Goal: Task Accomplishment & Management: Manage account settings

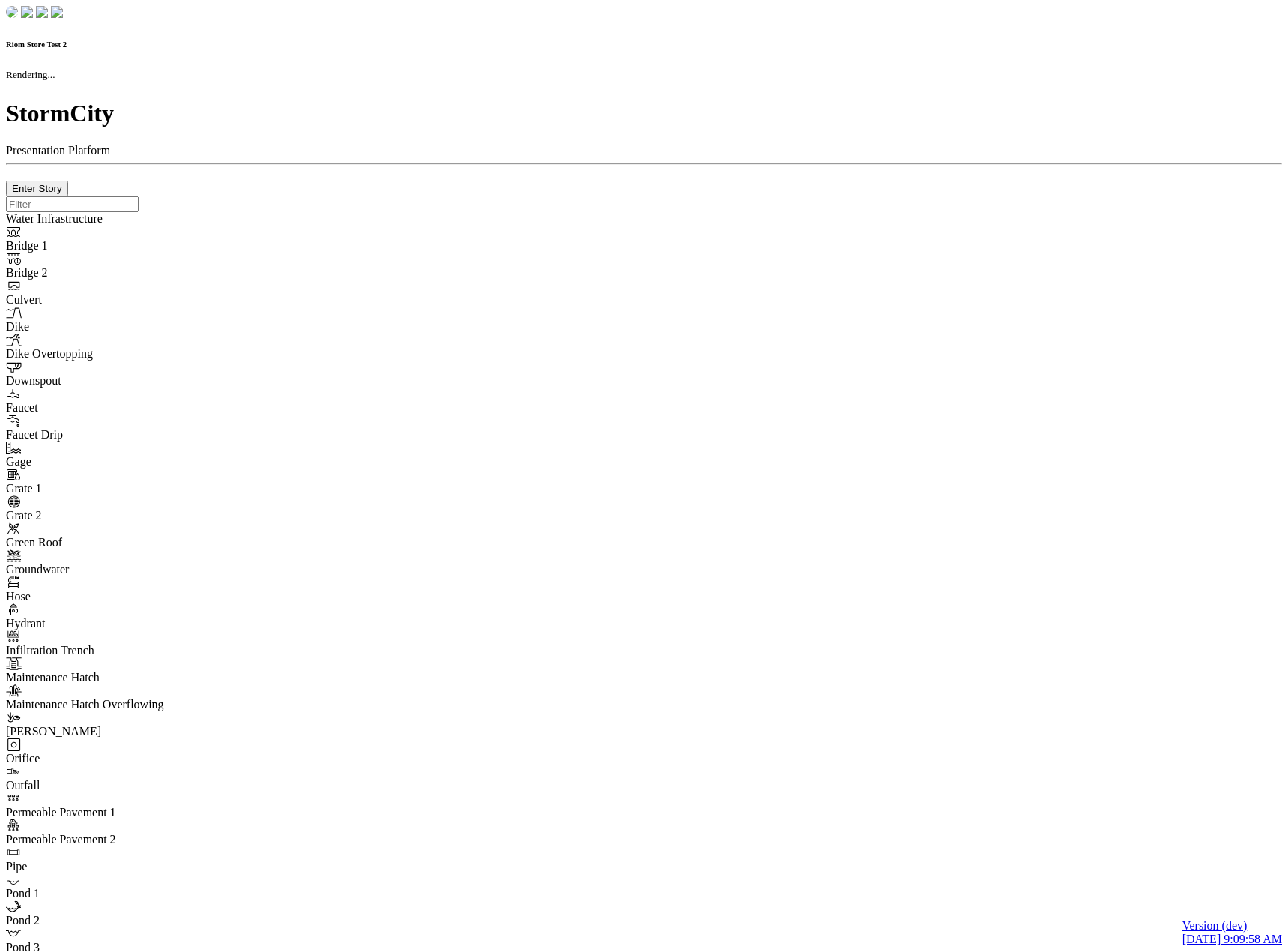
checkbox input "true"
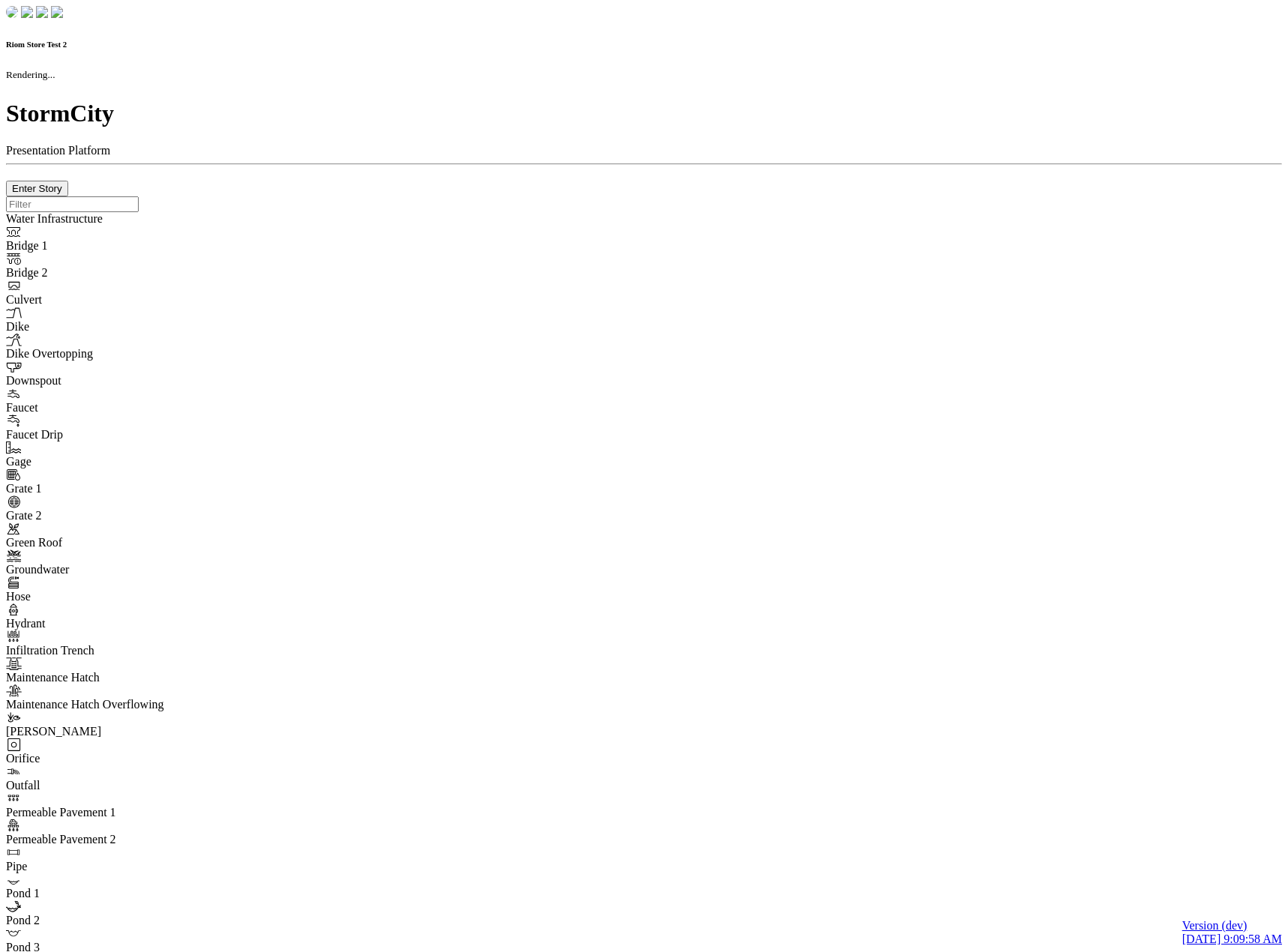
type input "0m"
type textarea "Depth = 0"
checkbox input "true"
select select "CIRCLE"
type input "7"
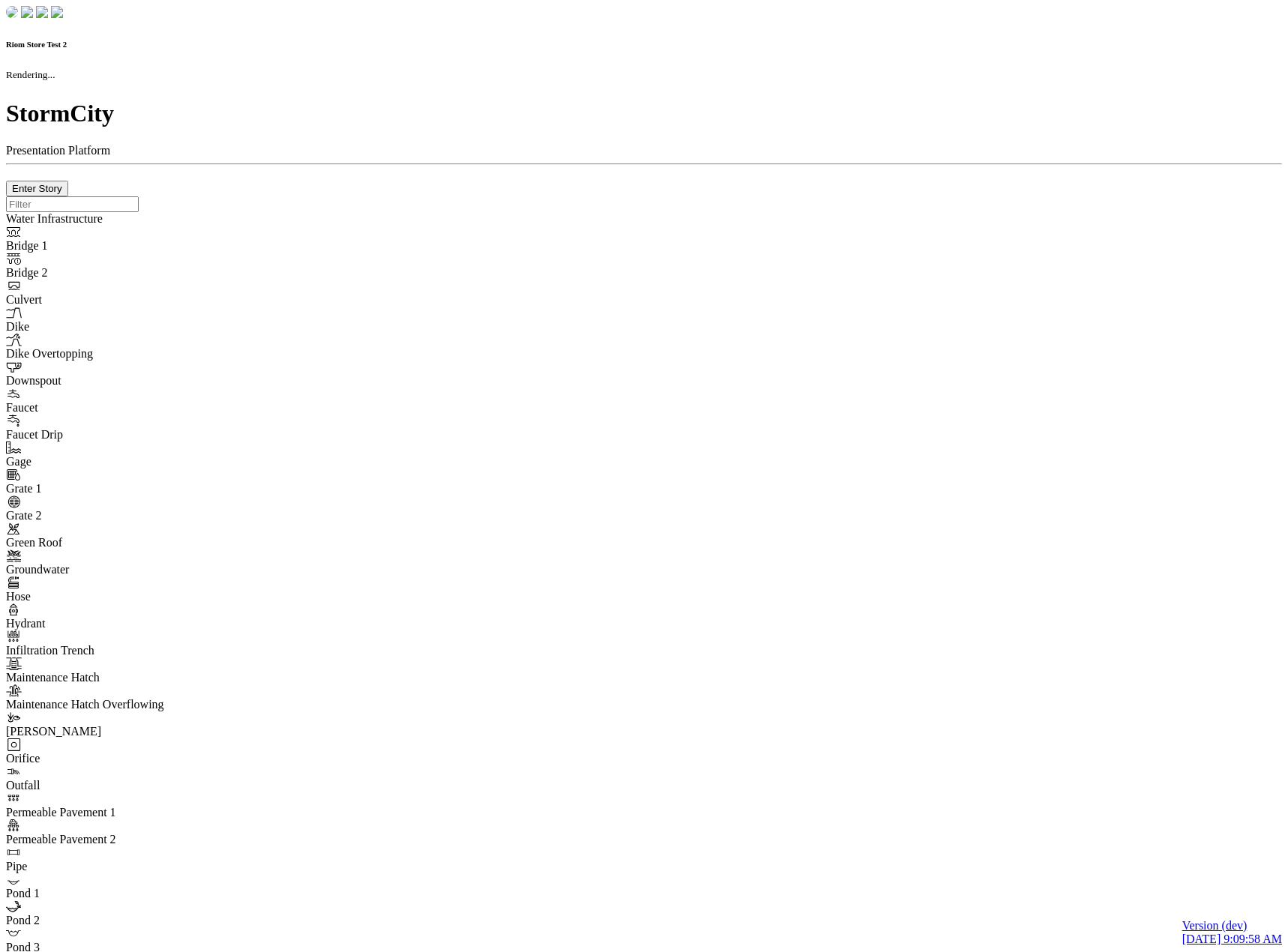
checkbox input "true"
type input "0"
type textarea "<i class="far fa-building"></i>"
select select "None"
type input "7"
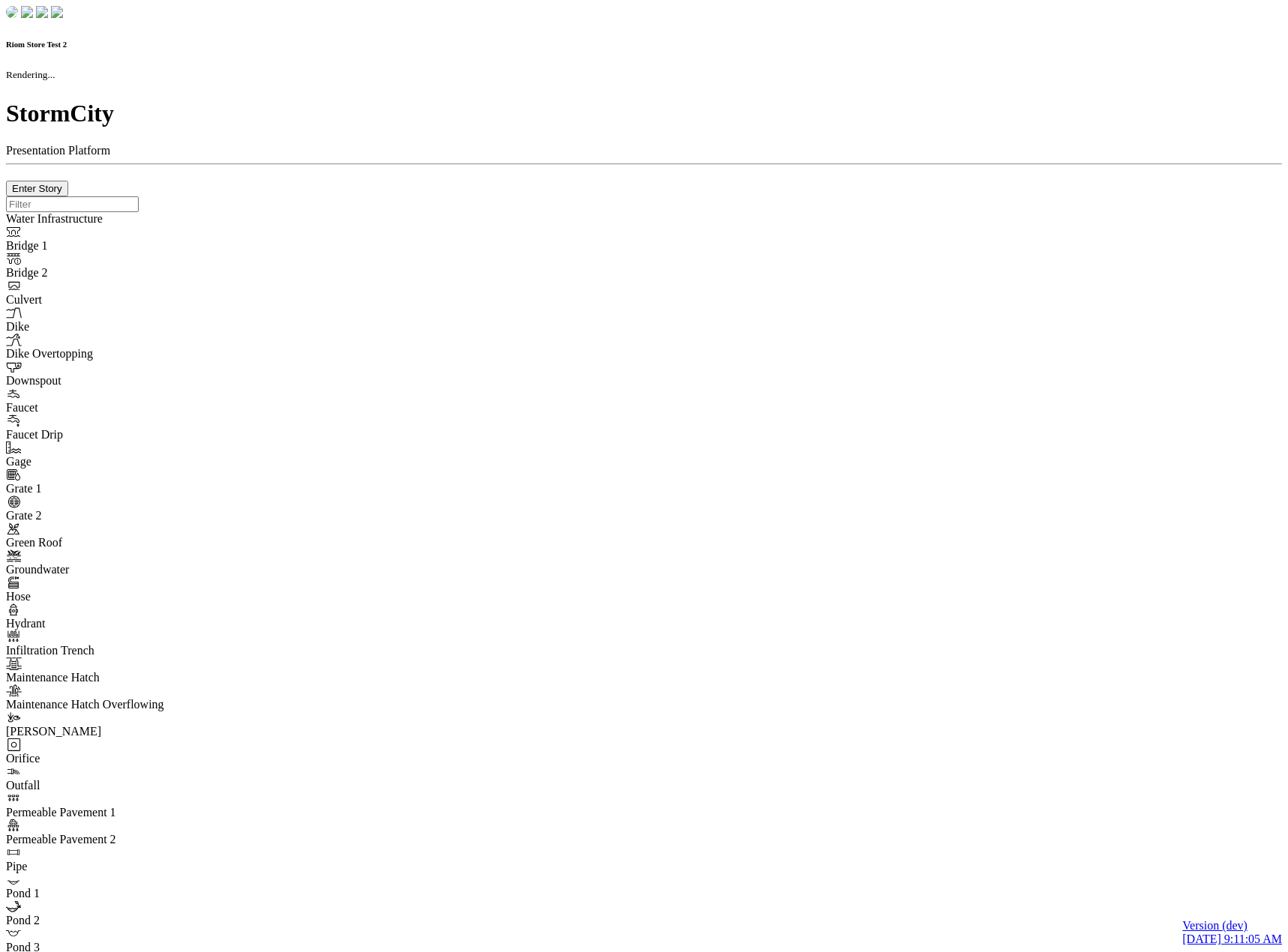
checkbox input "true"
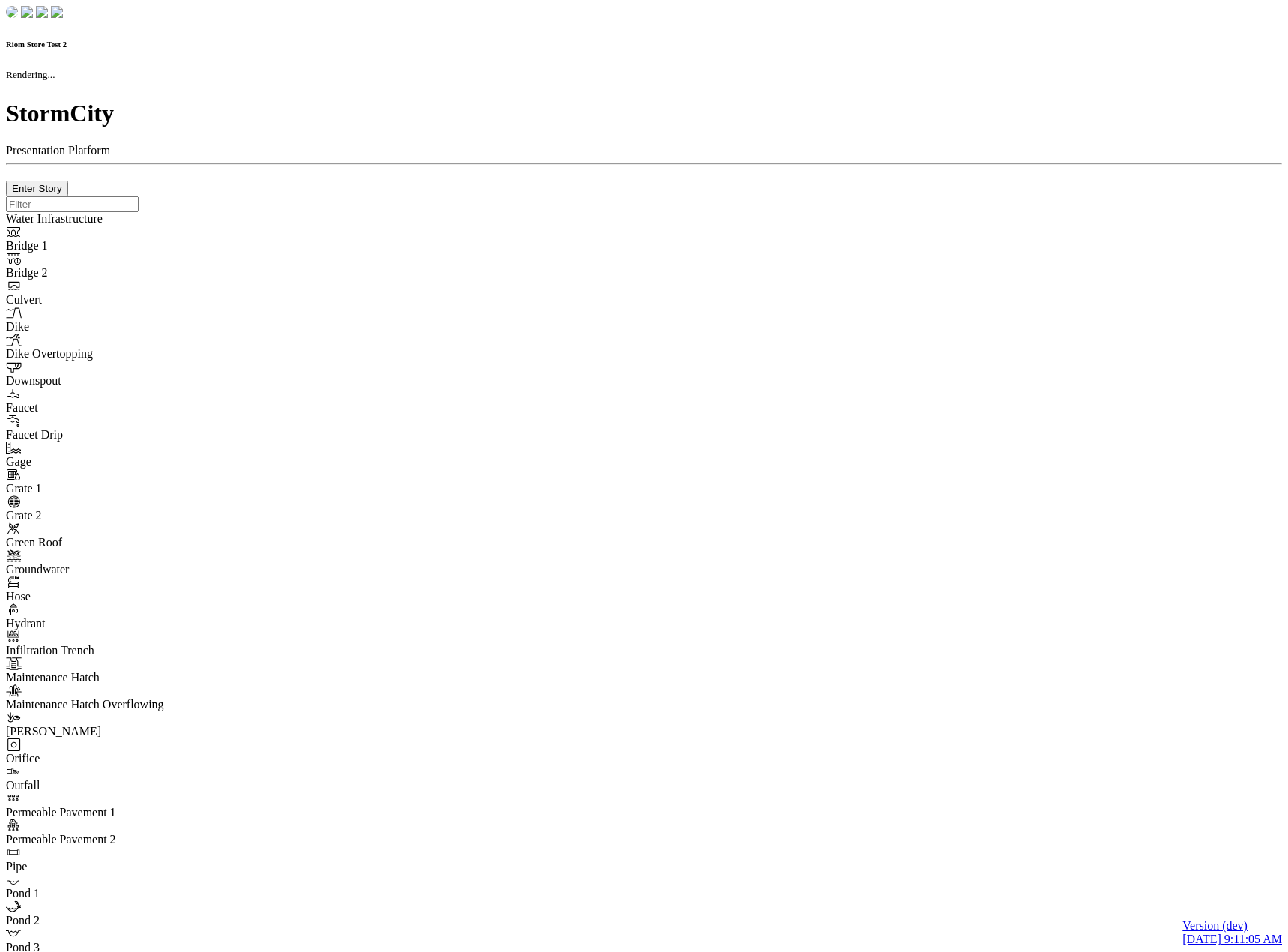
type input "0m"
type textarea "Depth = 0"
checkbox input "true"
select select "CIRCLE"
type input "7"
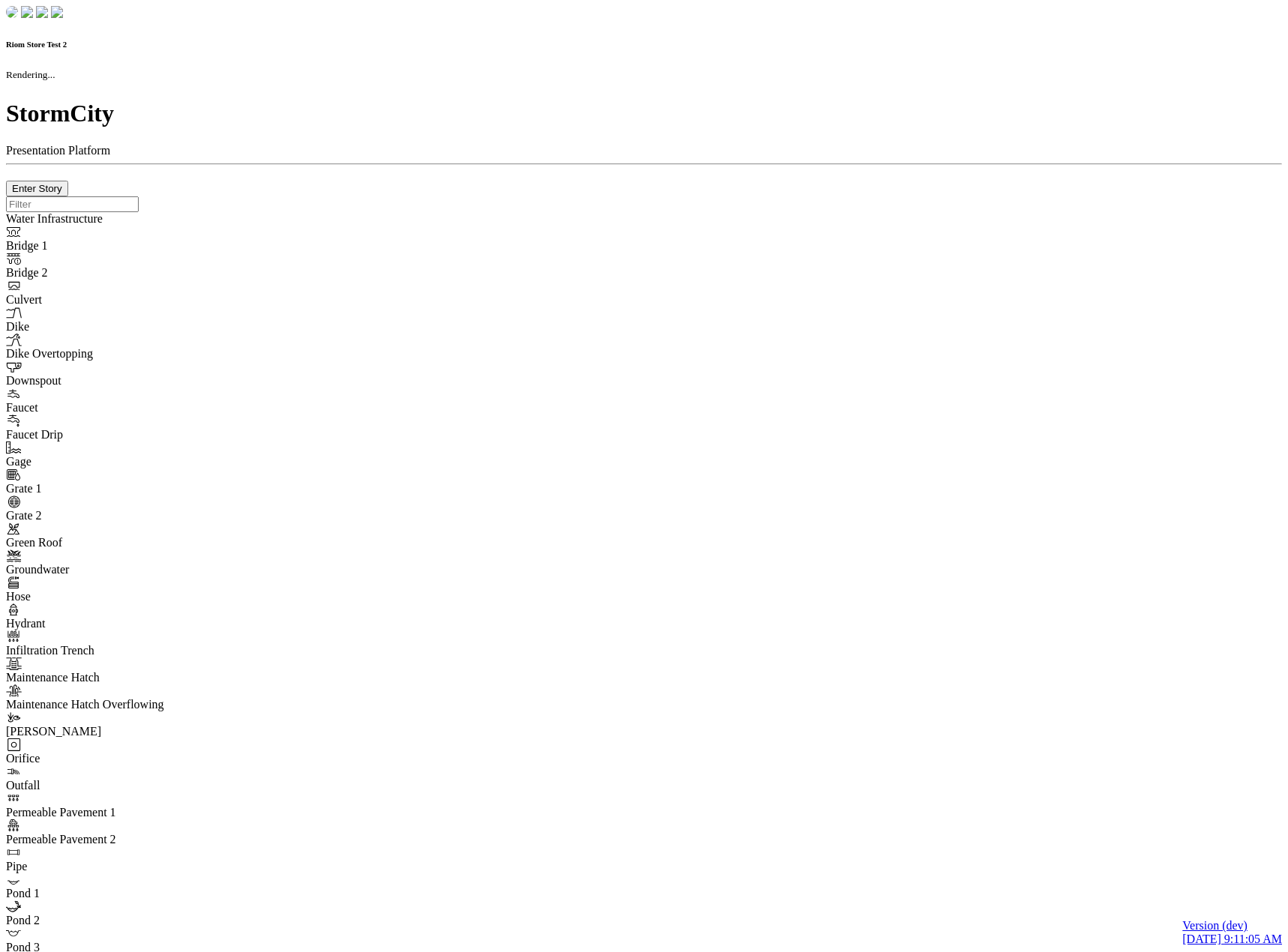
checkbox input "true"
type input "0"
type textarea "<i class="far fa-building"></i>"
type input "7"
select select "None"
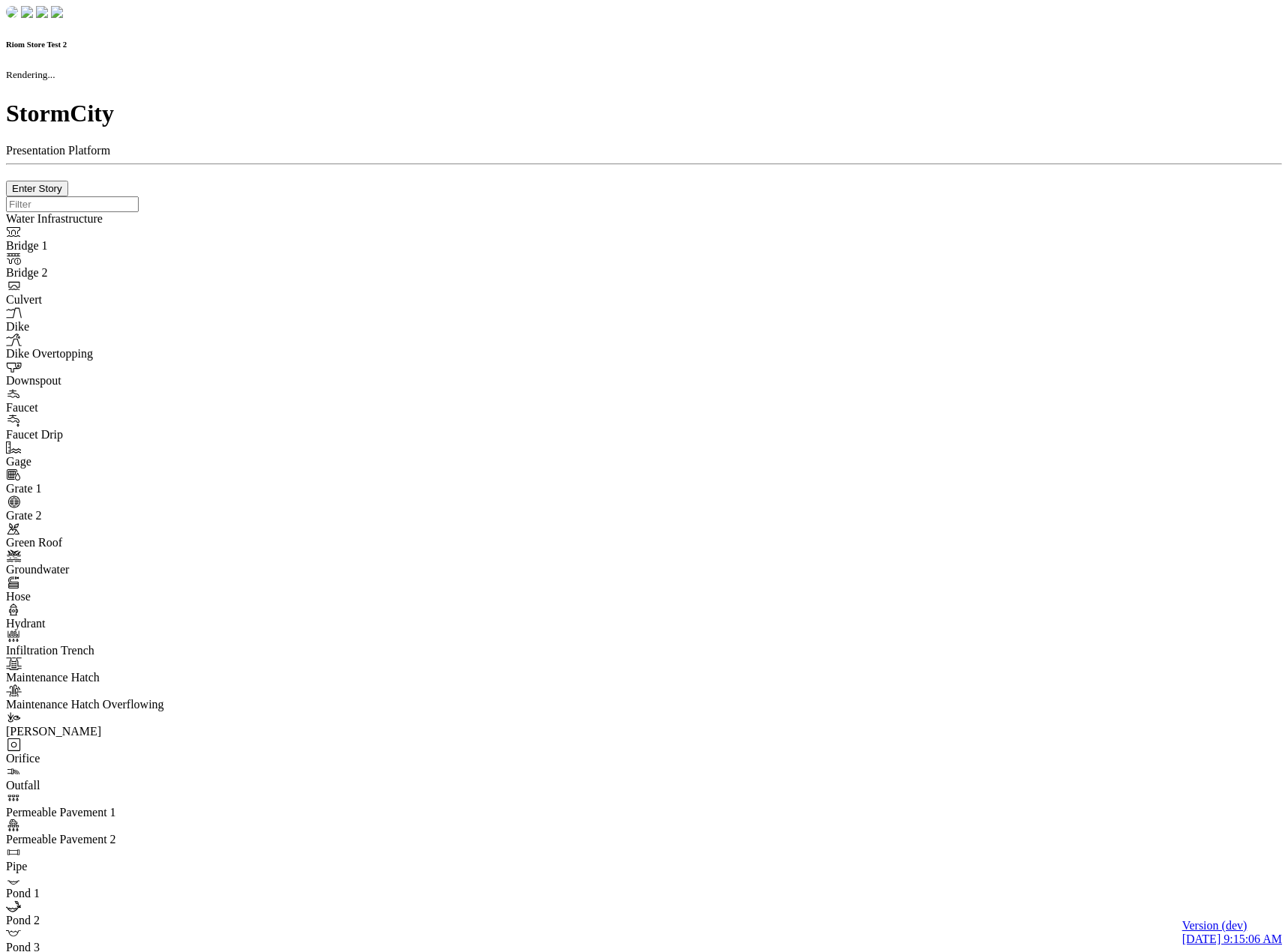
checkbox input "true"
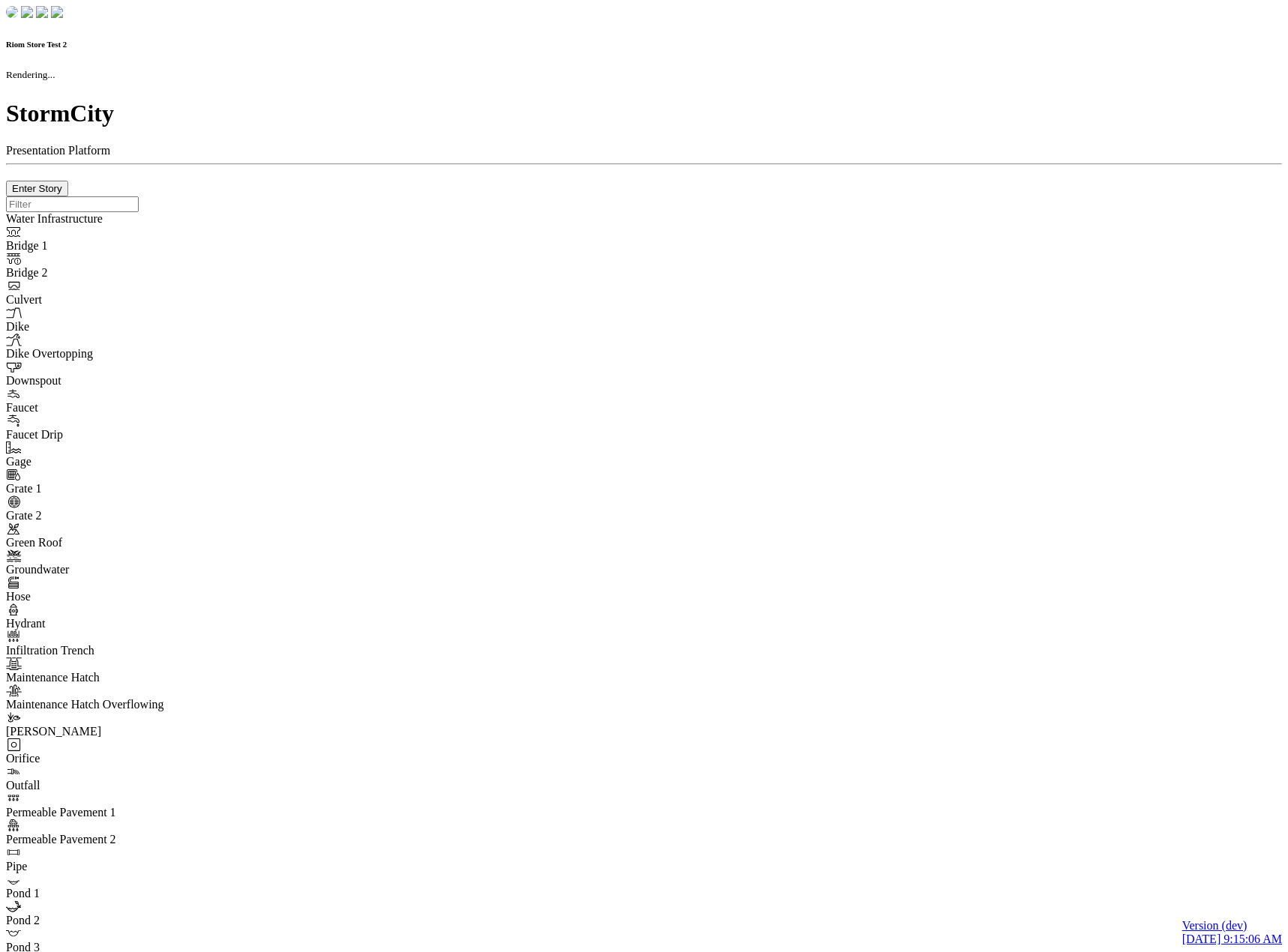
type input "0m"
type textarea "Depth = 0"
checkbox input "true"
select select "CIRCLE"
type input "7"
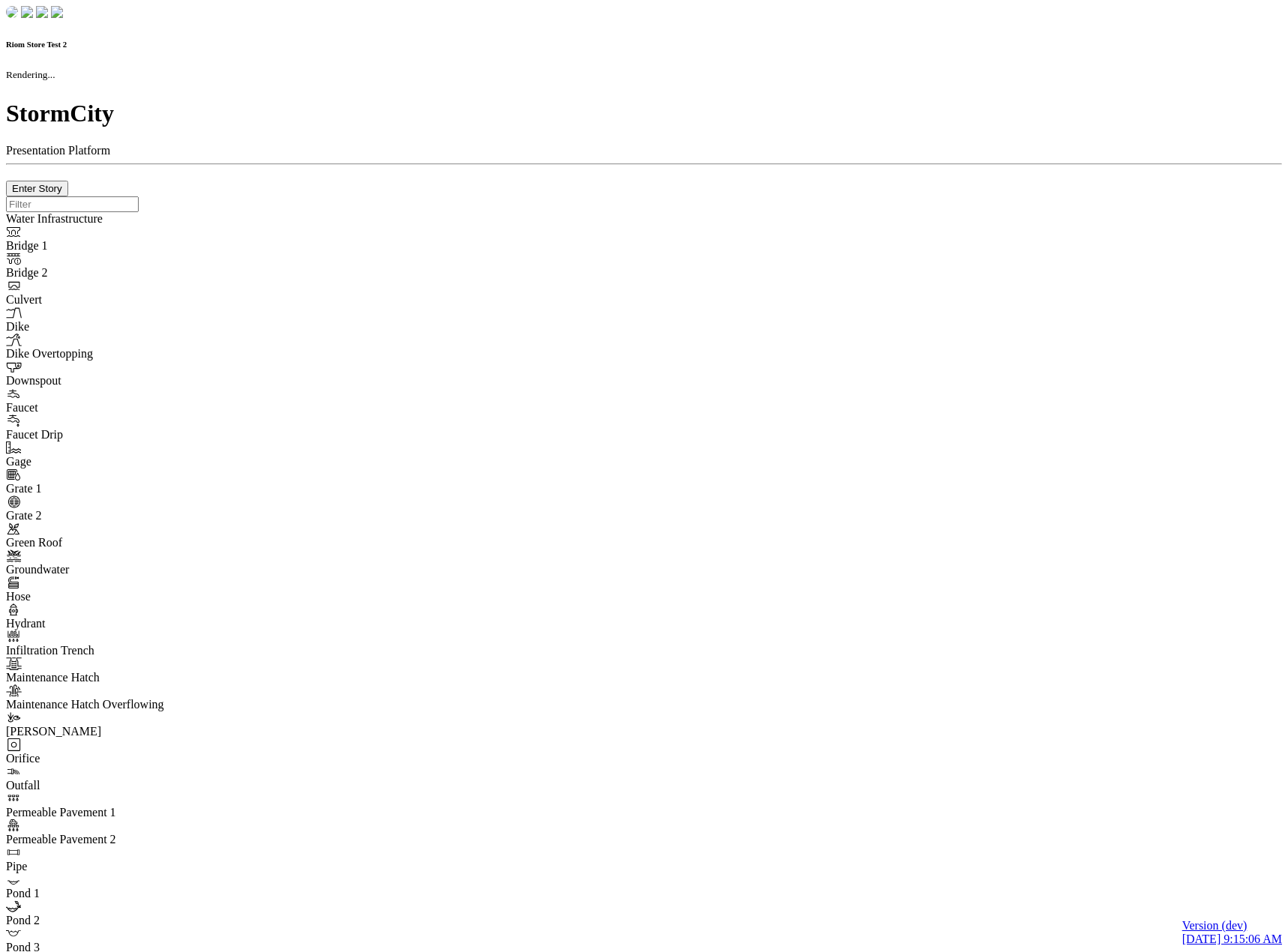
checkbox input "true"
type input "0"
type textarea "<i class="far fa-building"></i>"
type input "7"
select select "None"
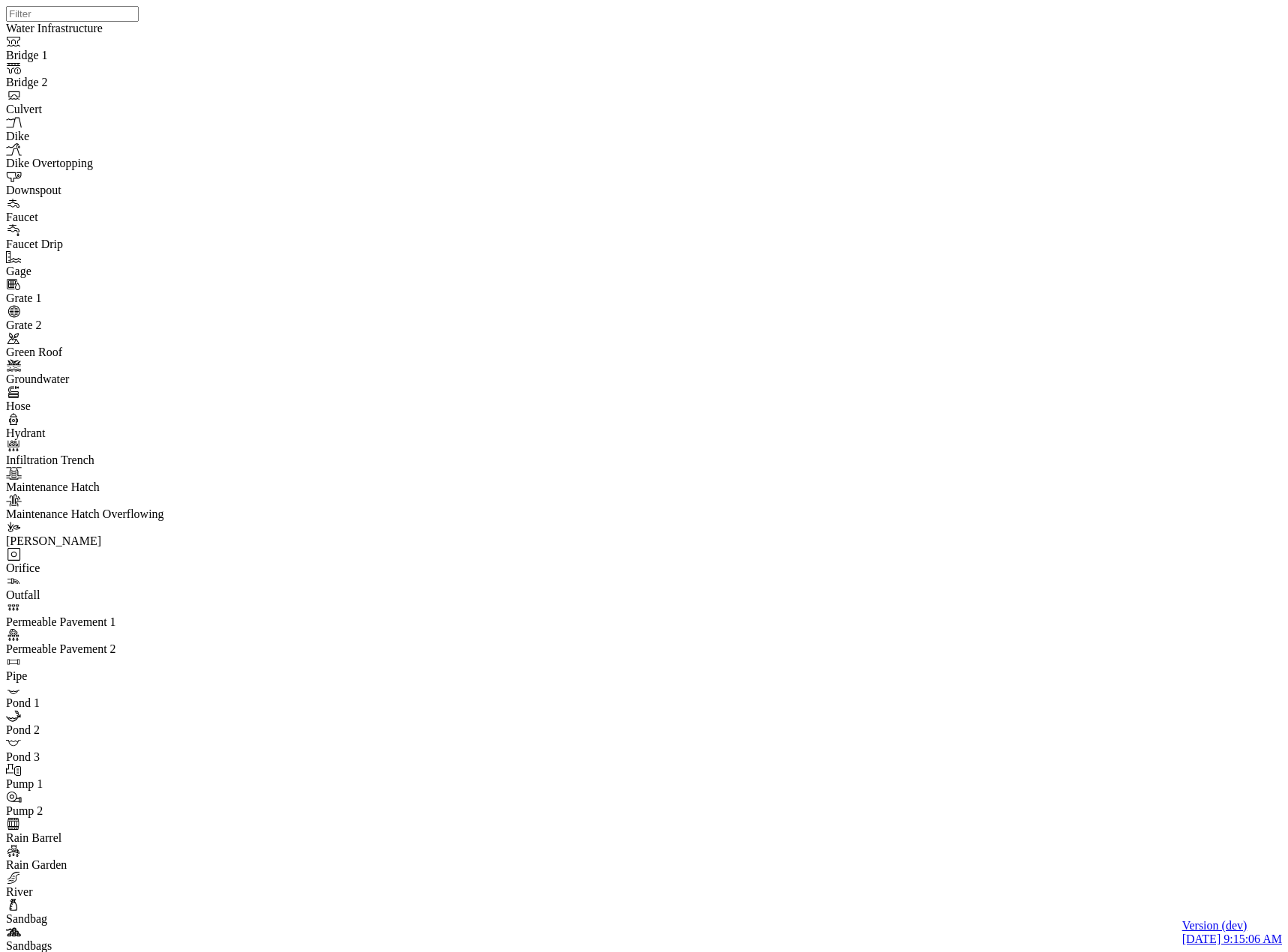
drag, startPoint x: 763, startPoint y: 56, endPoint x: 509, endPoint y: 123, distance: 262.7
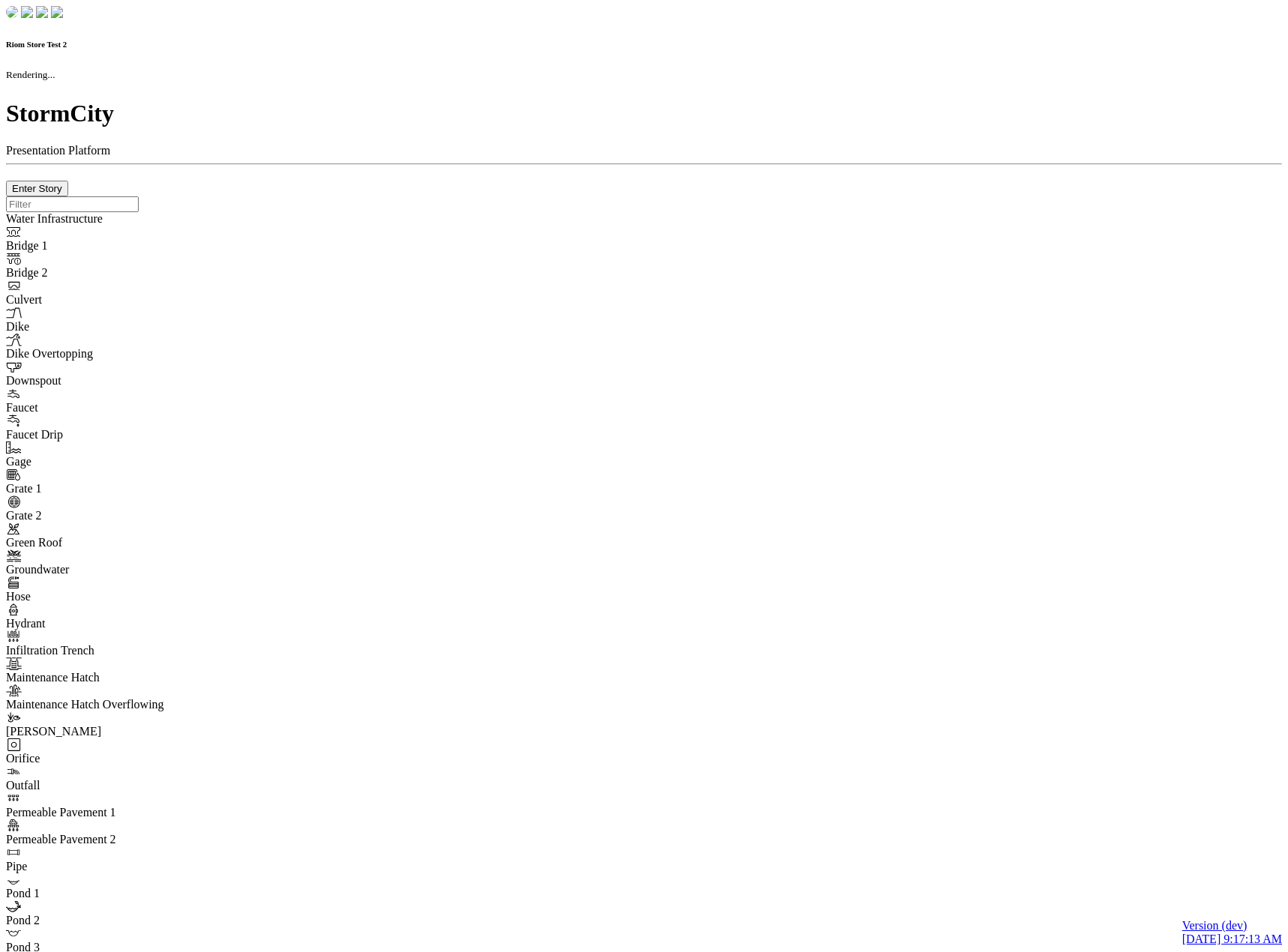
checkbox input "true"
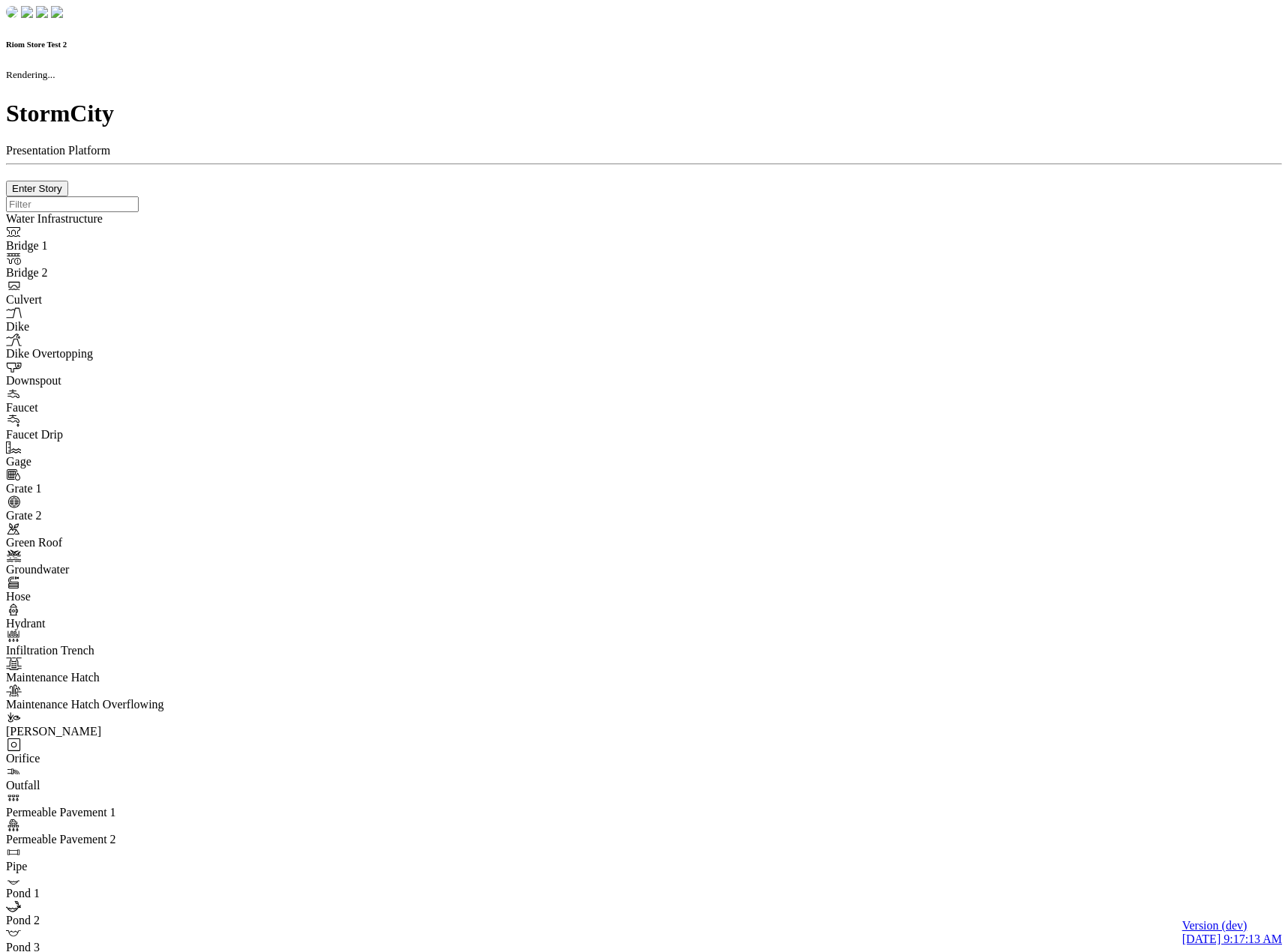
type input "0m"
type textarea "Depth = 0"
checkbox input "true"
select select "CIRCLE"
type input "7"
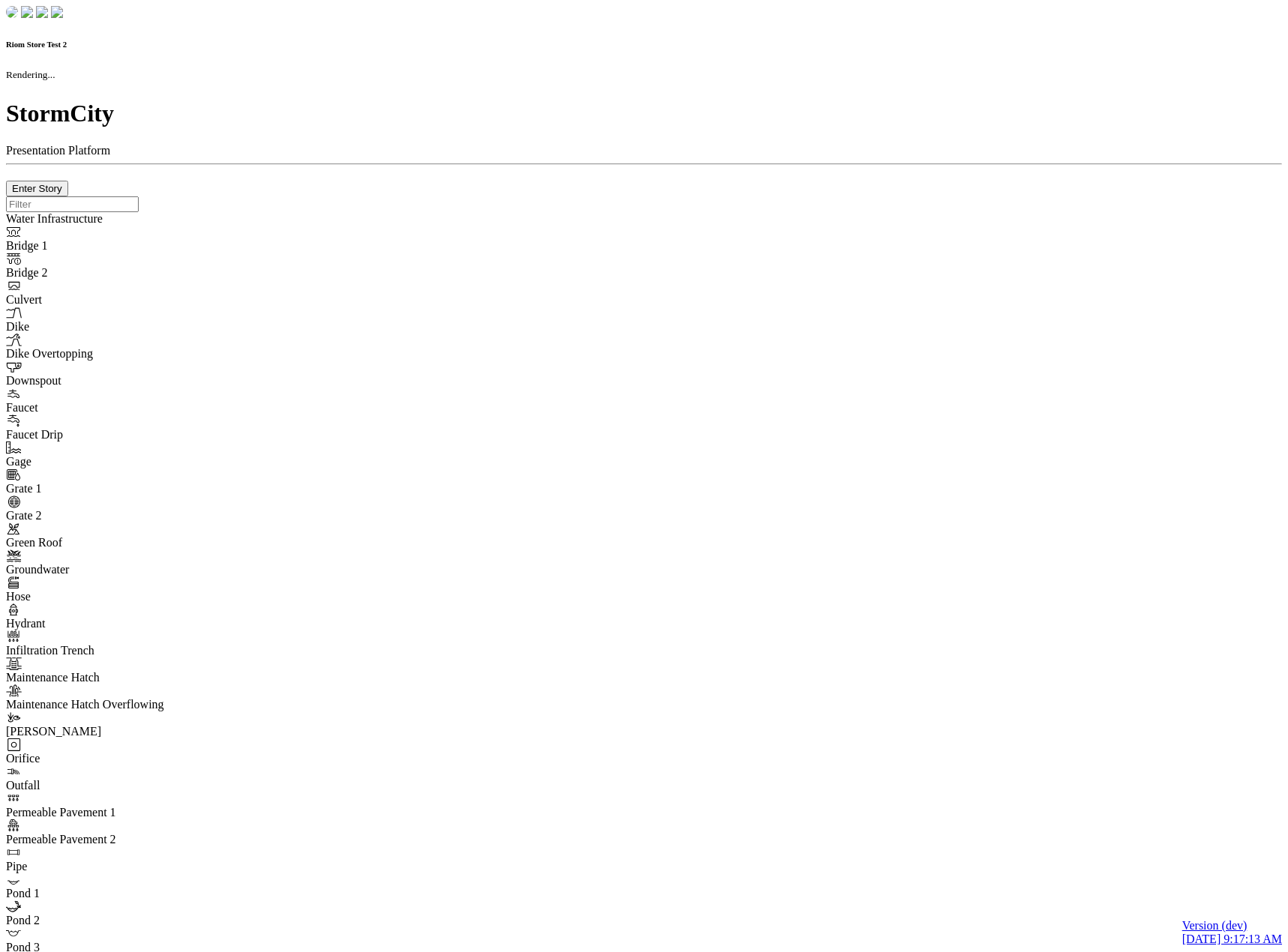
checkbox input "true"
type input "0"
type textarea "<i class="far fa-building"></i>"
select select "None"
type input "7"
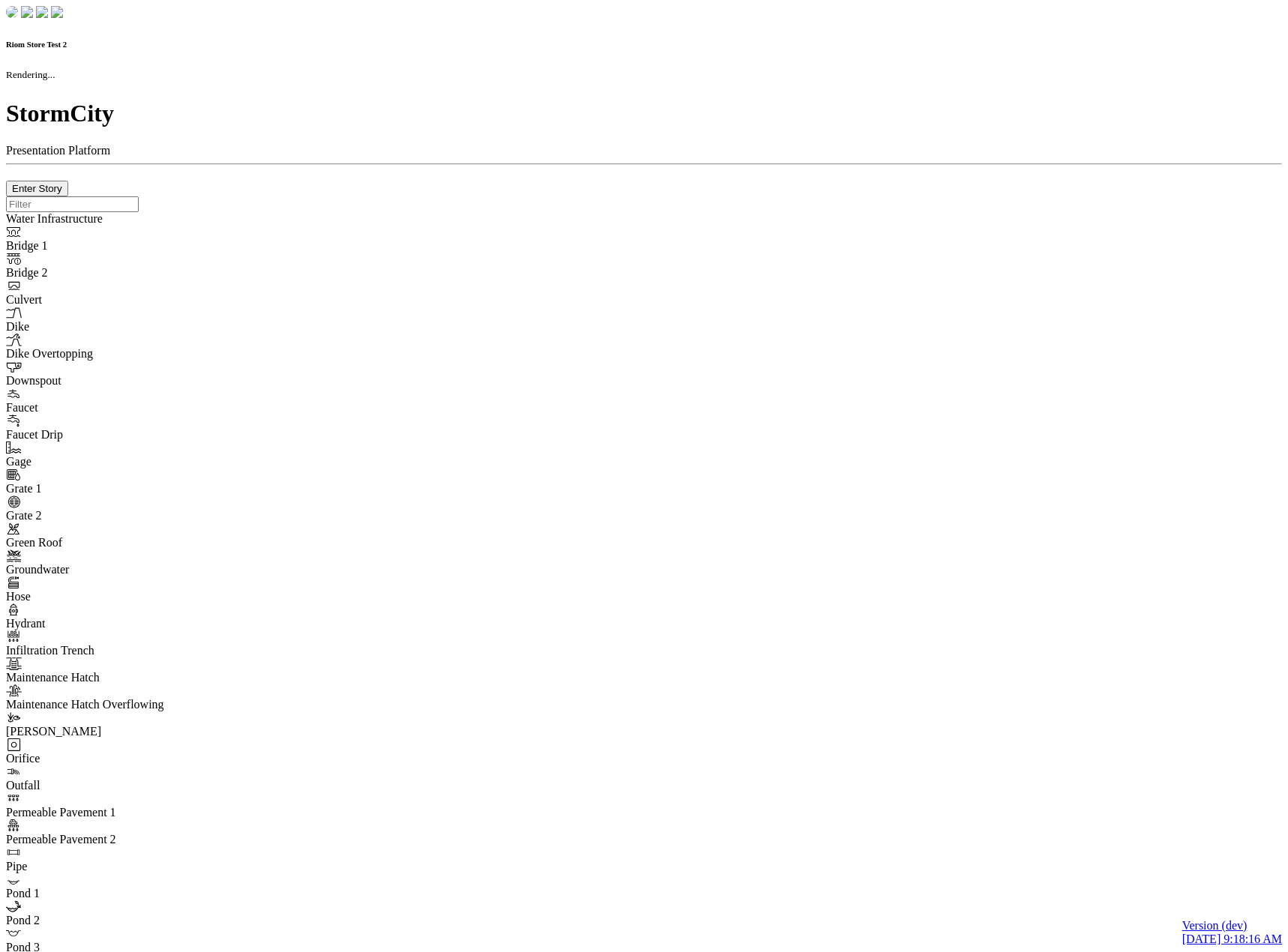
checkbox input "true"
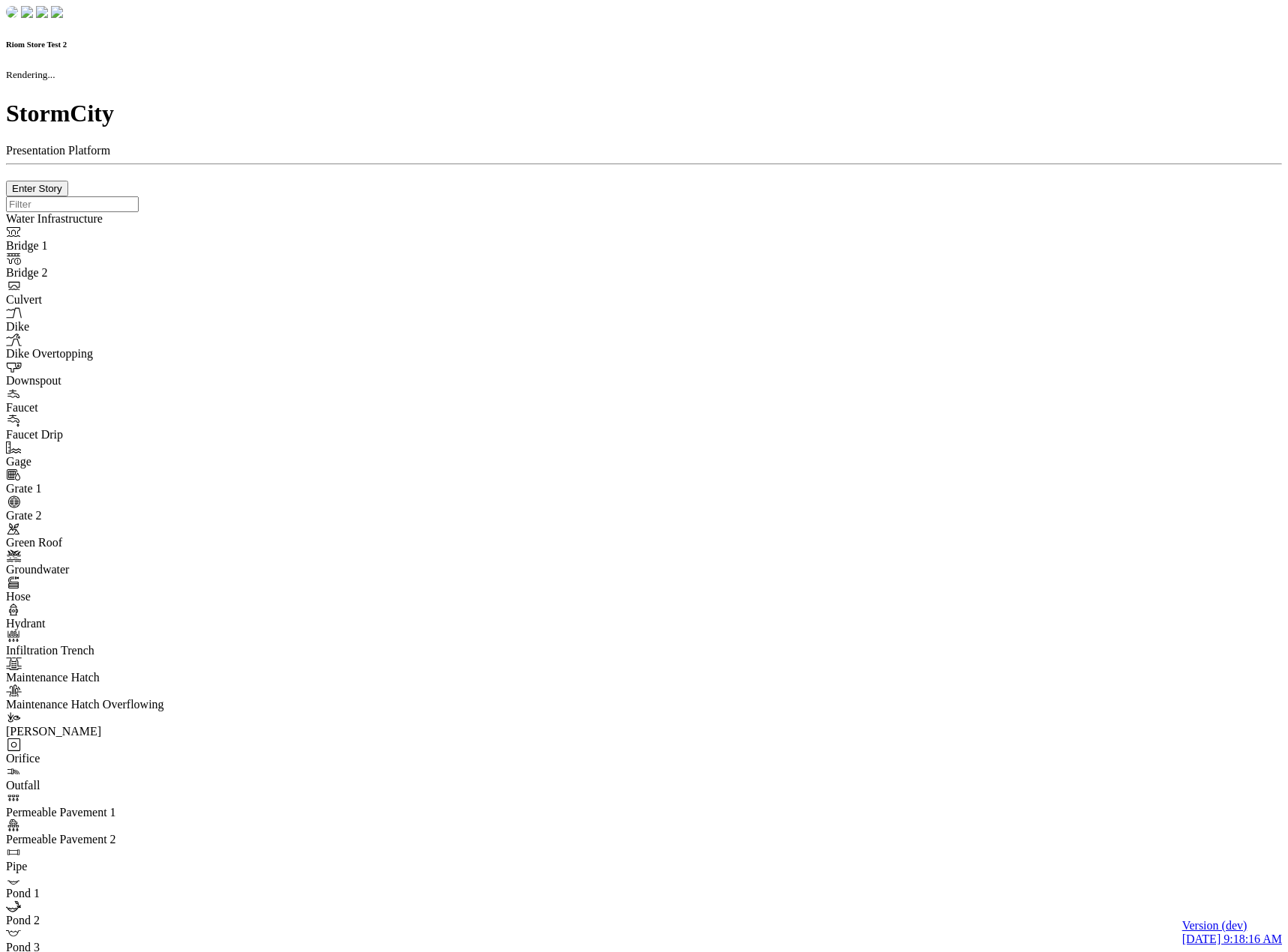
type input "0m"
type textarea "Depth = 0"
checkbox input "true"
select select "CIRCLE"
type input "7"
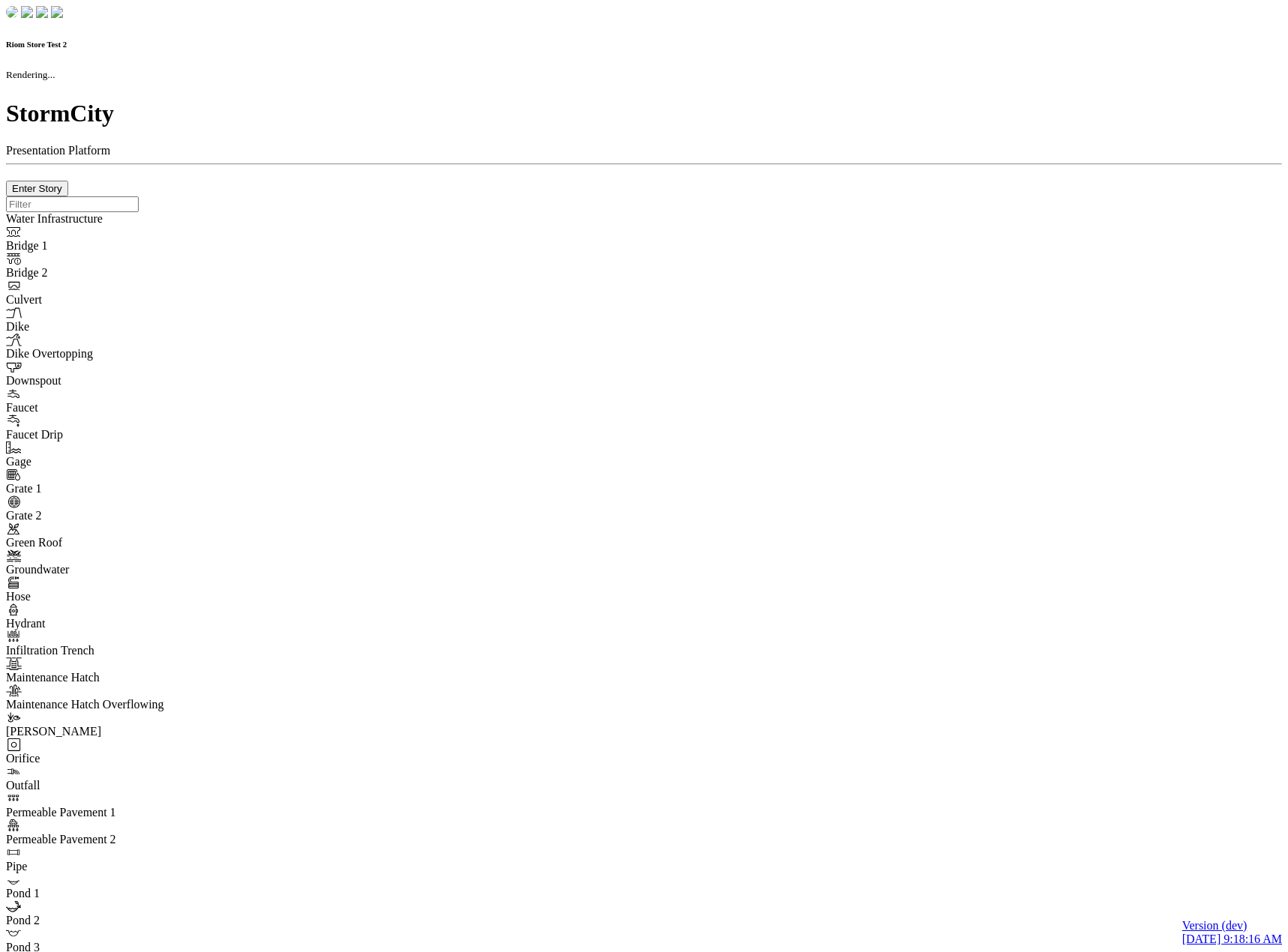
checkbox input "true"
type input "0"
type textarea "<i class="far fa-building"></i>"
type input "7"
select select "None"
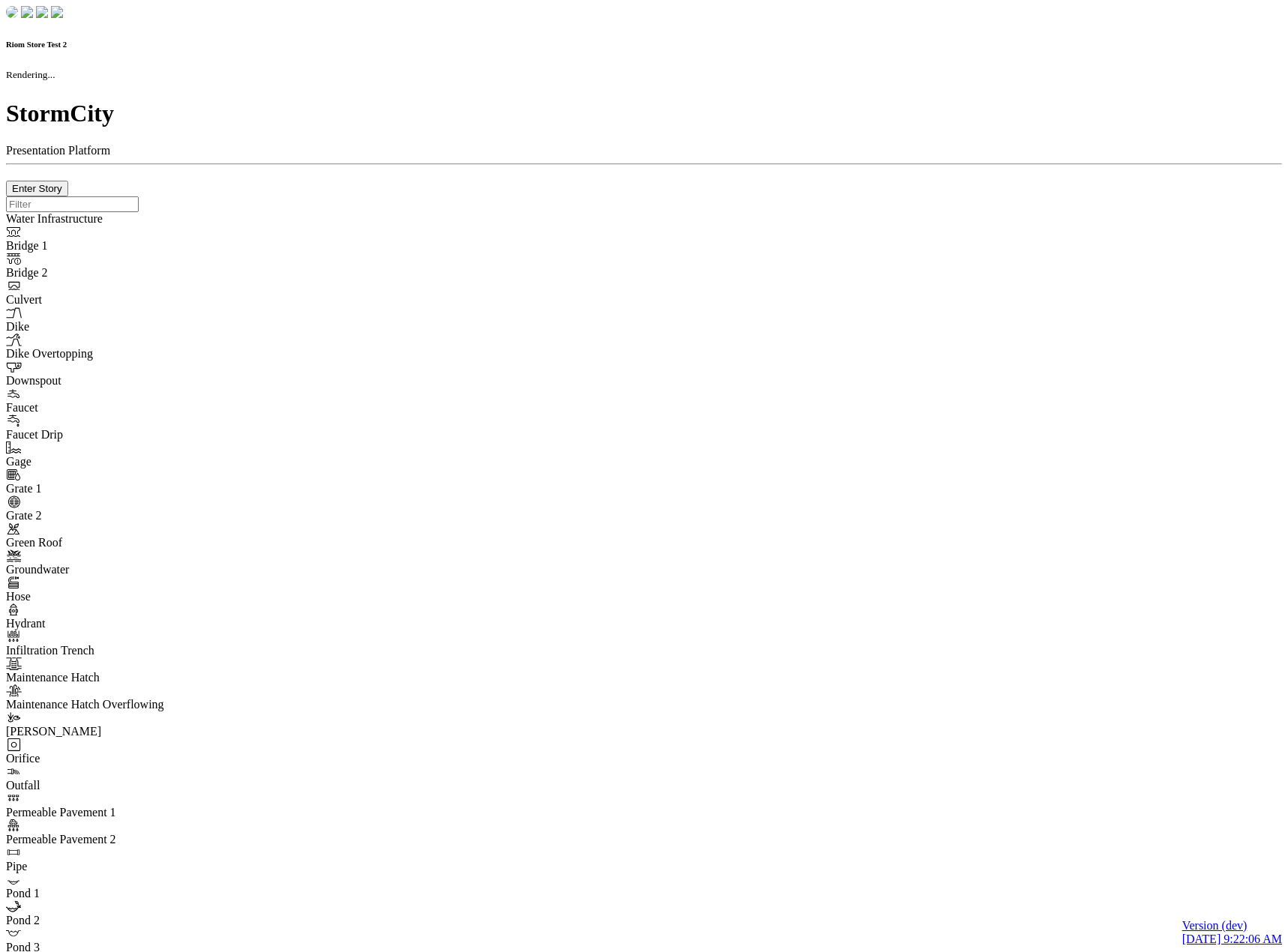
checkbox input "true"
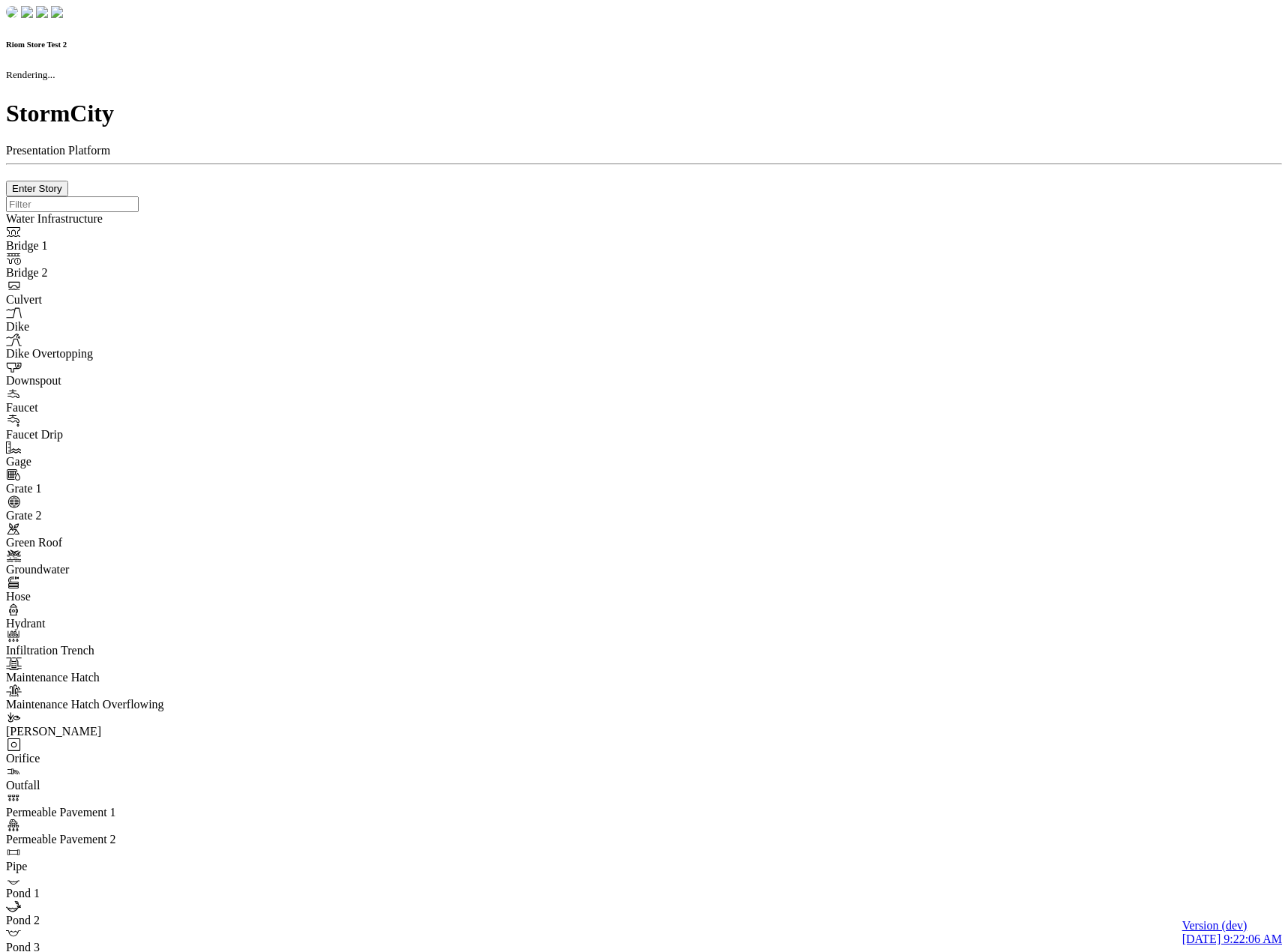
type input "0m"
type textarea "Depth = 0"
checkbox input "true"
select select "CIRCLE"
type input "7"
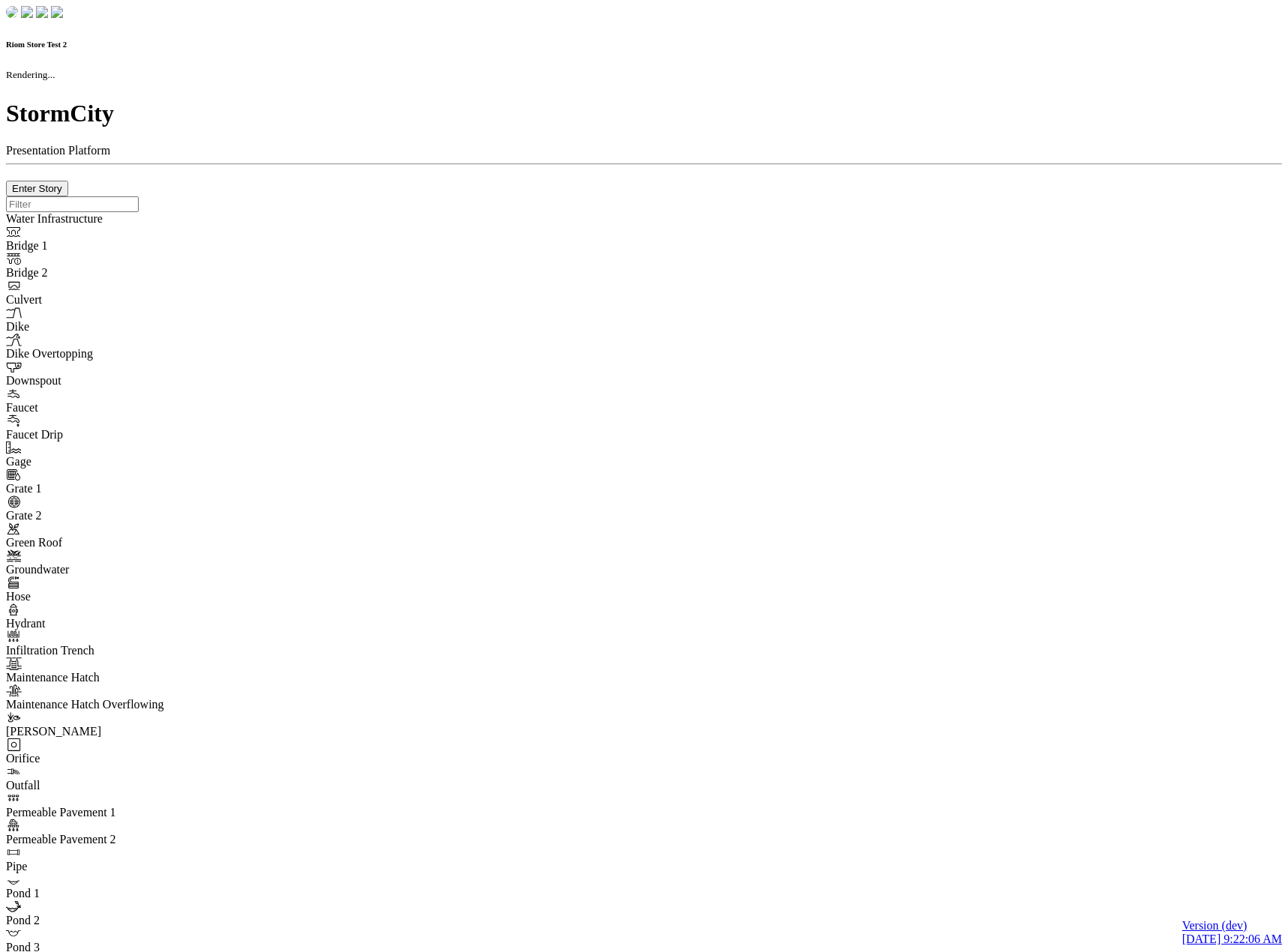
checkbox input "true"
type input "0"
type textarea "<i class="far fa-building"></i>"
select select "None"
type input "7"
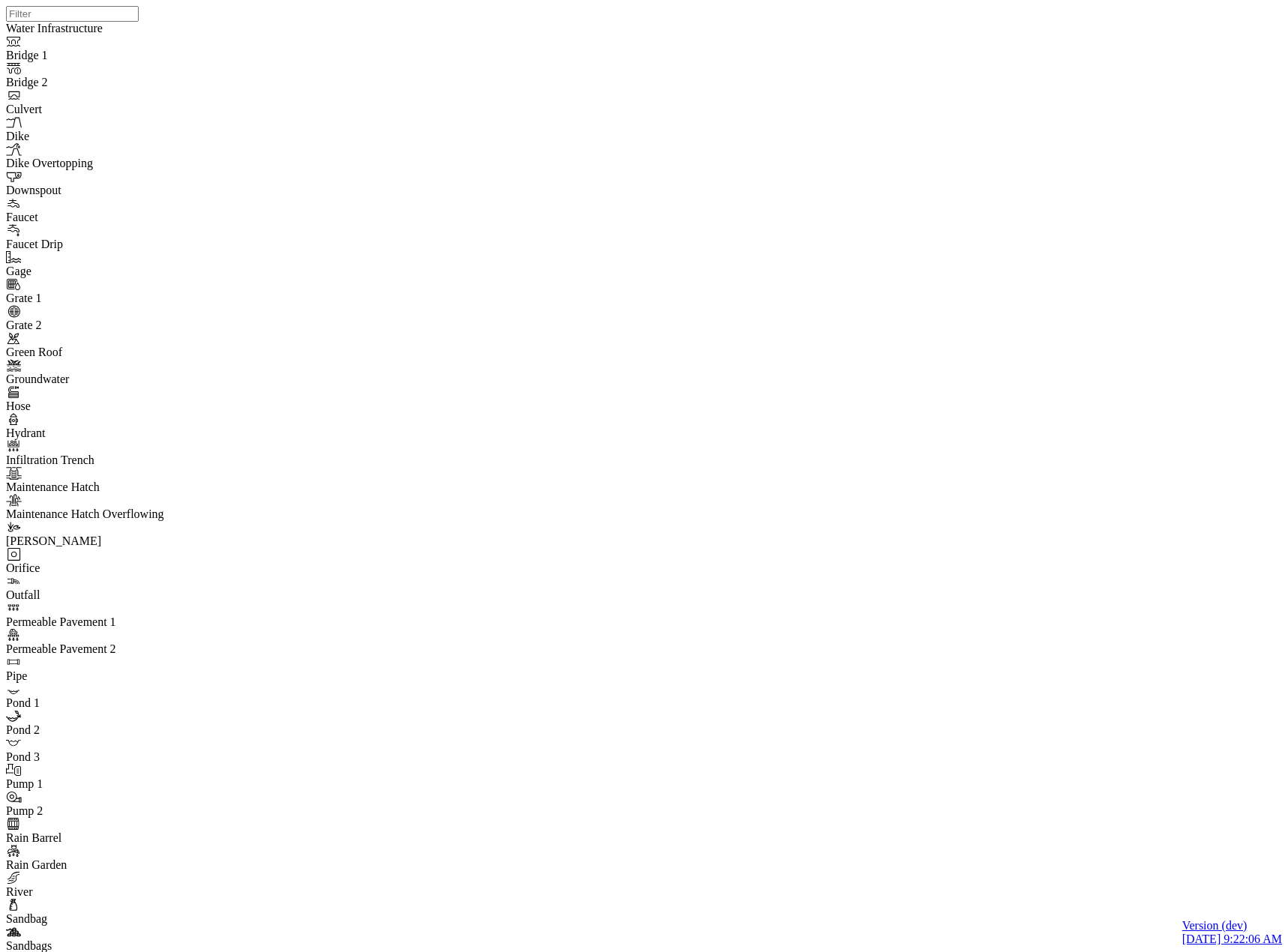
drag, startPoint x: 231, startPoint y: 66, endPoint x: 238, endPoint y: 81, distance: 16.6
